Goal: Find specific page/section: Find specific page/section

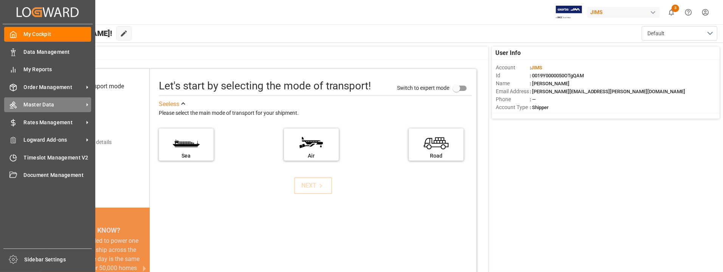
click at [47, 101] on span "Master Data" at bounding box center [54, 105] width 60 height 8
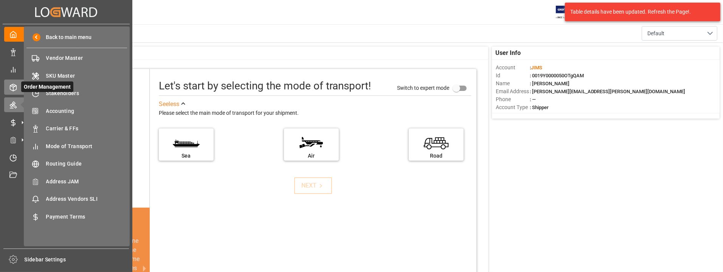
click at [11, 86] on icon at bounding box center [13, 88] width 8 height 8
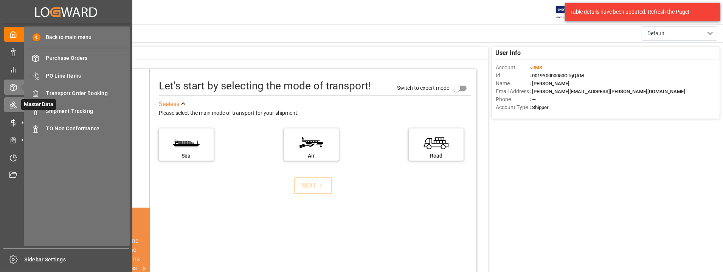
click at [14, 109] on div "Master Data Master Data" at bounding box center [66, 104] width 124 height 15
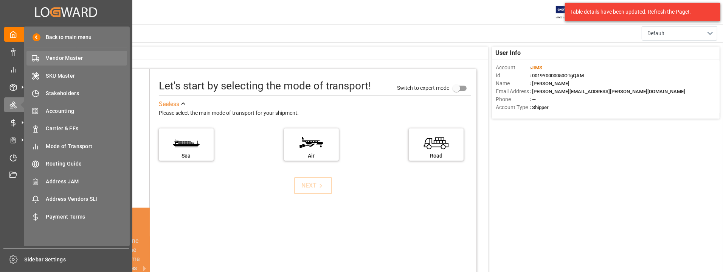
click at [61, 59] on span "Vendor Master" at bounding box center [86, 58] width 81 height 8
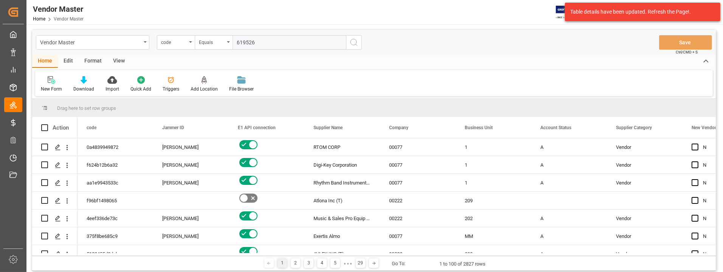
type input "619526"
click at [353, 41] on icon "search button" at bounding box center [354, 42] width 9 height 9
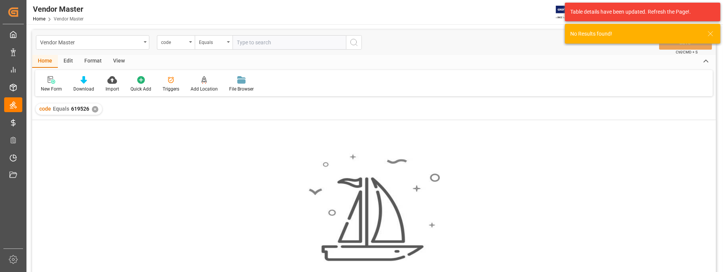
click at [93, 109] on div "✕" at bounding box center [95, 109] width 6 height 6
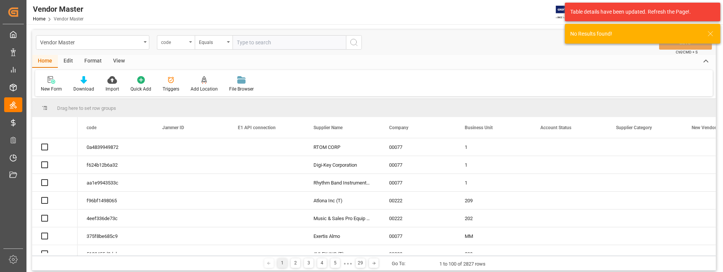
click at [188, 44] on div "code" at bounding box center [176, 42] width 38 height 14
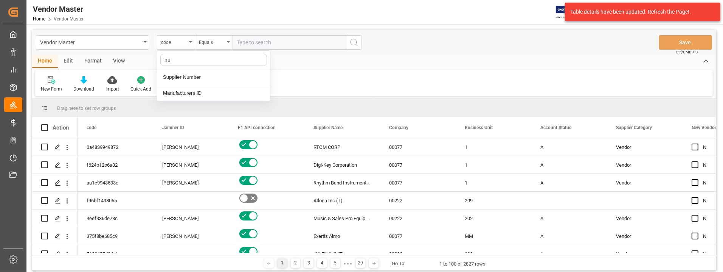
type input "num"
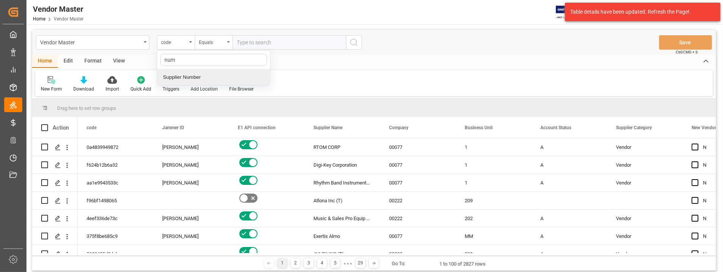
click at [195, 78] on div "Supplier Number" at bounding box center [213, 77] width 113 height 16
click at [261, 42] on input "text" at bounding box center [289, 42] width 113 height 14
type input "619526"
